Goal: Transaction & Acquisition: Book appointment/travel/reservation

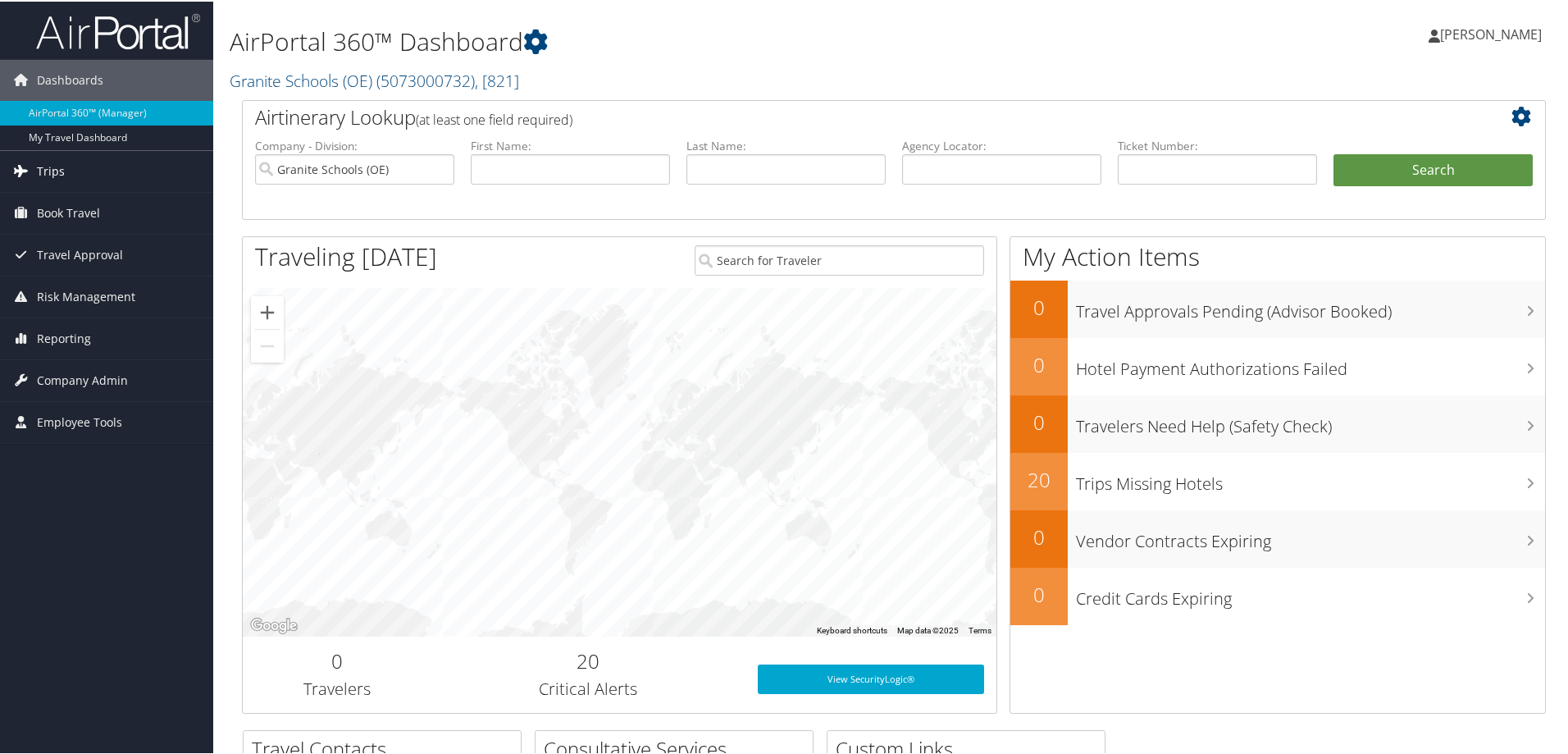
click at [55, 174] on span "Trips" at bounding box center [51, 169] width 28 height 41
click at [59, 172] on span "Trips" at bounding box center [51, 169] width 28 height 41
click at [74, 211] on span "Book Travel" at bounding box center [68, 211] width 63 height 41
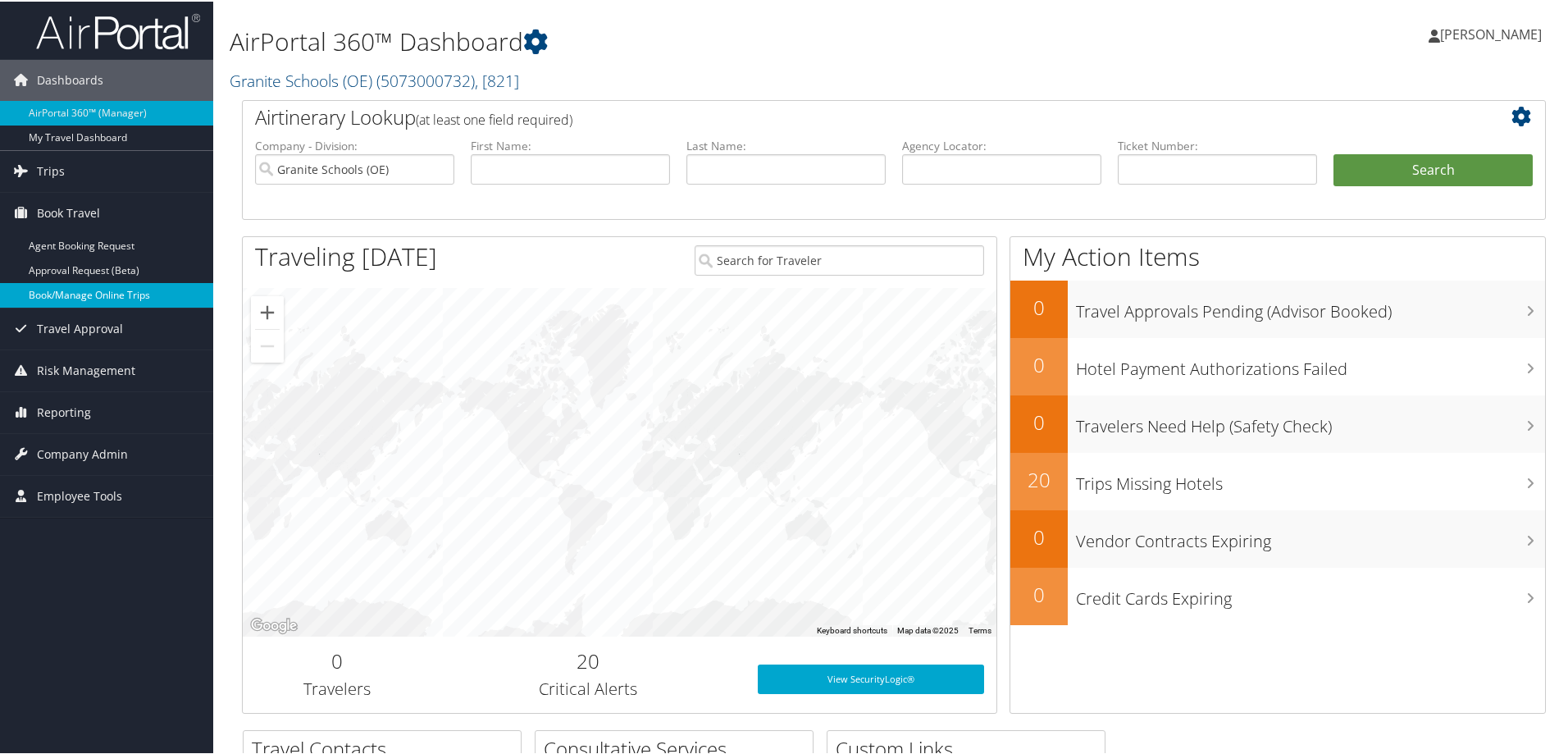
click at [86, 292] on link "Book/Manage Online Trips" at bounding box center [106, 293] width 214 height 24
